Goal: Task Accomplishment & Management: Use online tool/utility

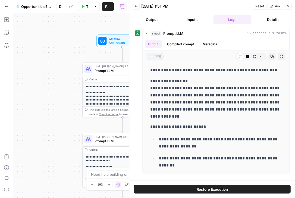
click at [288, 5] on icon "button" at bounding box center [287, 6] width 3 height 3
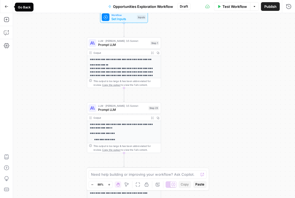
click at [8, 7] on icon "button" at bounding box center [7, 7] width 4 height 4
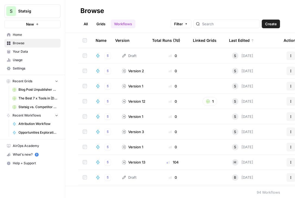
click at [37, 123] on span "Attribution Workflow" at bounding box center [38, 123] width 40 height 5
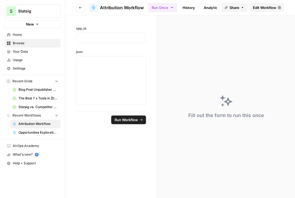
click at [260, 7] on span "Edit Workflow" at bounding box center [263, 7] width 23 height 5
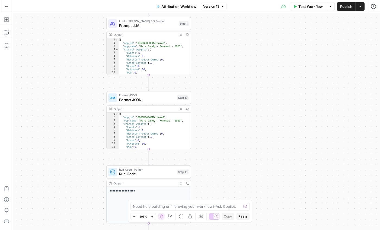
click at [294, 9] on button "Test Workflow" at bounding box center [308, 6] width 36 height 9
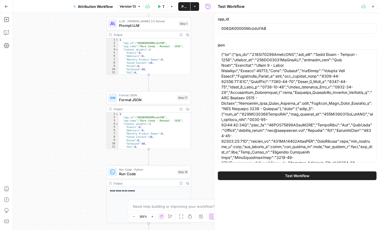
click at [271, 175] on button "Test Workflow" at bounding box center [297, 175] width 159 height 9
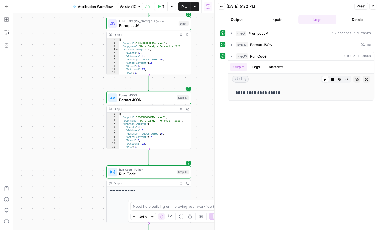
click at [239, 21] on button "Output" at bounding box center [237, 19] width 38 height 9
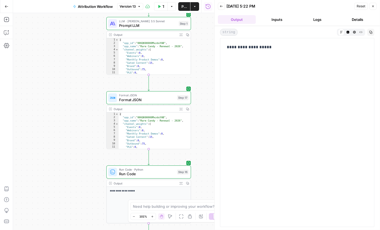
click at [283, 18] on button "Inputs" at bounding box center [277, 19] width 38 height 9
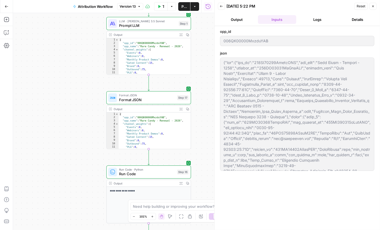
click at [294, 20] on button "Logs" at bounding box center [317, 19] width 38 height 9
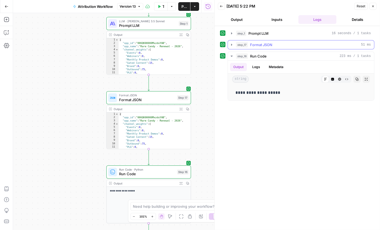
click at [232, 44] on icon "button" at bounding box center [231, 45] width 4 height 4
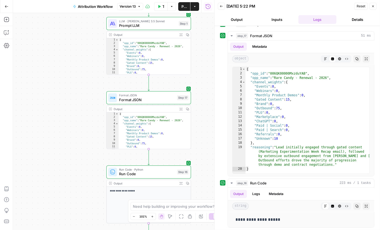
scroll to position [11, 0]
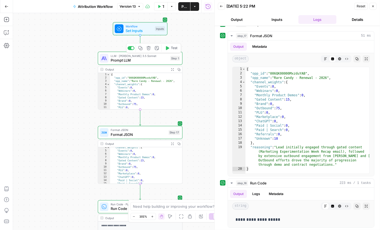
click at [184, 31] on div "Workflow Set Inputs Inputs Test Step LLM · [PERSON_NAME] 3.5 Sonnet Prompt LLM …" at bounding box center [114, 121] width 202 height 217
click at [7, 21] on icon "button" at bounding box center [6, 19] width 5 height 5
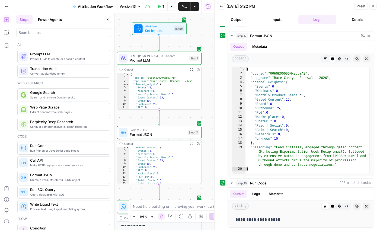
click at [51, 54] on span "Prompt LLM" at bounding box center [67, 53] width 75 height 5
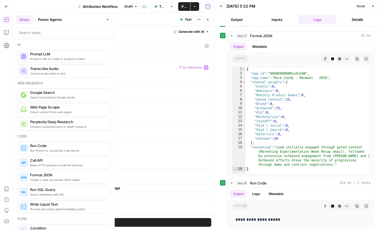
scroll to position [0, 0]
click at [294, 5] on icon "button" at bounding box center [372, 6] width 3 height 3
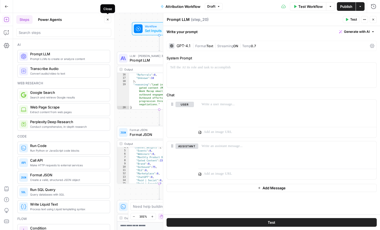
click at [108, 22] on button "Close" at bounding box center [107, 19] width 7 height 7
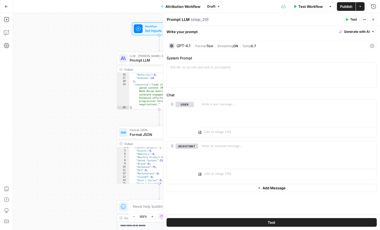
click at [294, 21] on icon "button" at bounding box center [373, 19] width 3 height 3
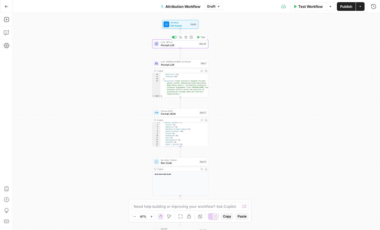
click at [181, 46] on span "Prompt LLM" at bounding box center [179, 45] width 37 height 4
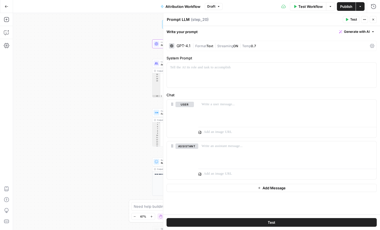
click at [185, 47] on div "GPT-4.1" at bounding box center [184, 46] width 14 height 4
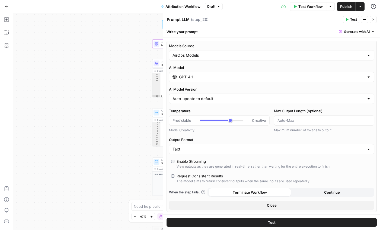
click at [192, 36] on div "Write your prompt Generate with AI" at bounding box center [271, 31] width 217 height 11
click at [294, 57] on div "AirOps Models" at bounding box center [271, 55] width 205 height 10
click at [294, 76] on span "My Models" at bounding box center [271, 76] width 194 height 5
type input "My Models"
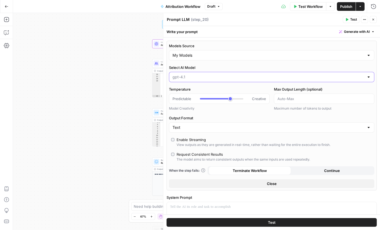
click at [273, 79] on input "Select AI Model" at bounding box center [269, 76] width 192 height 5
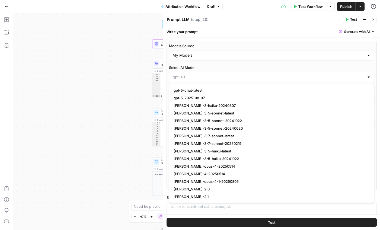
scroll to position [570, 0]
click at [202, 182] on span "[PERSON_NAME]-opus-4-1-20250805" at bounding box center [271, 181] width 194 height 5
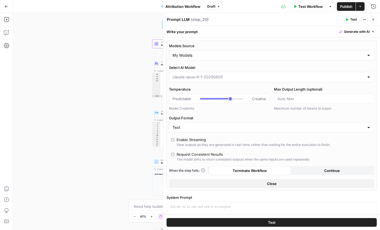
type input "[PERSON_NAME]-opus-4-1-20250805"
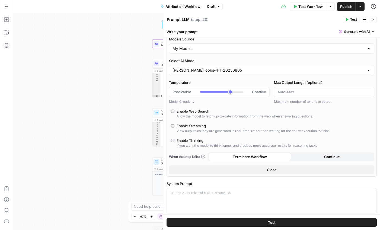
scroll to position [7, 0]
type input "*"
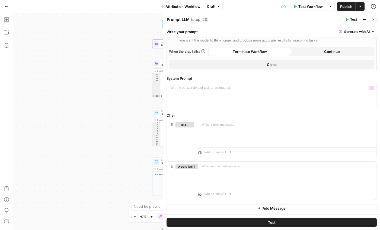
scroll to position [126, 0]
click at [258, 128] on div at bounding box center [287, 132] width 178 height 25
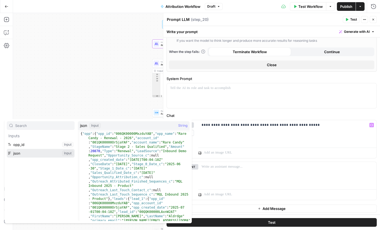
click at [61, 155] on button "Select variable json" at bounding box center [41, 153] width 68 height 9
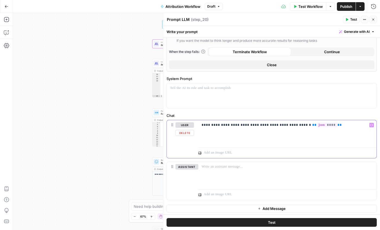
click at [294, 142] on div "**********" at bounding box center [287, 132] width 178 height 25
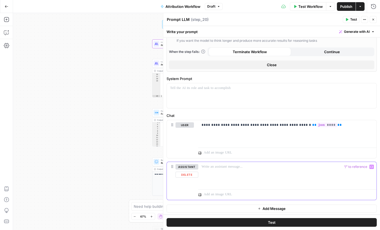
click at [291, 175] on div at bounding box center [287, 174] width 178 height 25
click at [294, 145] on div "“/” to reference Variables Menu" at bounding box center [287, 151] width 178 height 13
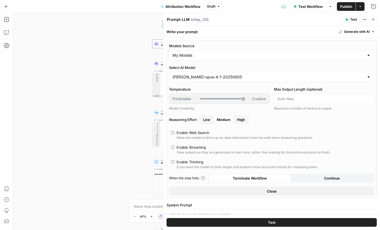
click at [268, 197] on span "Test" at bounding box center [272, 222] width 8 height 5
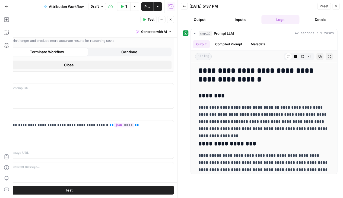
scroll to position [11, 0]
